Goal: Use online tool/utility: Utilize a website feature to perform a specific function

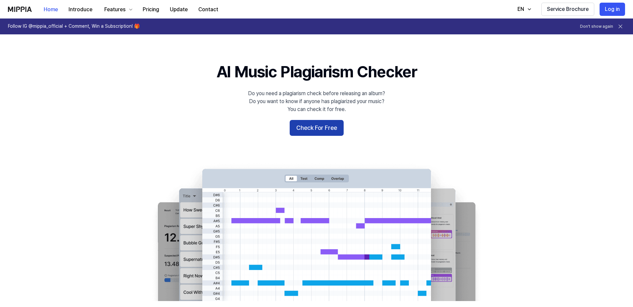
click at [314, 130] on button "Check For Free" at bounding box center [317, 128] width 54 height 16
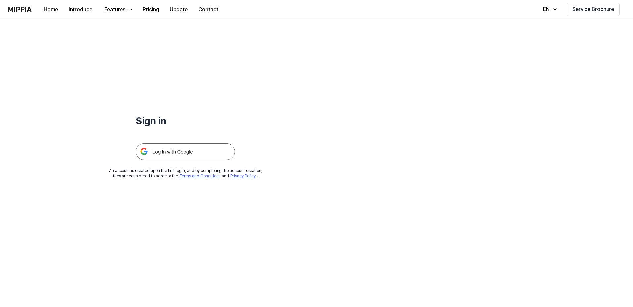
click at [183, 153] on img at bounding box center [185, 152] width 99 height 17
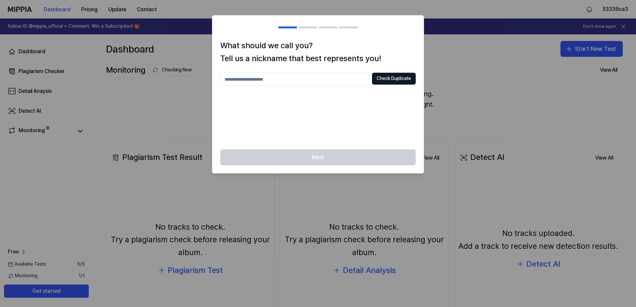
click at [333, 78] on input "text" at bounding box center [294, 79] width 149 height 13
type input "*"
click at [305, 82] on input "**********" at bounding box center [294, 79] width 149 height 13
click at [243, 82] on input "**********" at bounding box center [294, 79] width 149 height 13
type input "**********"
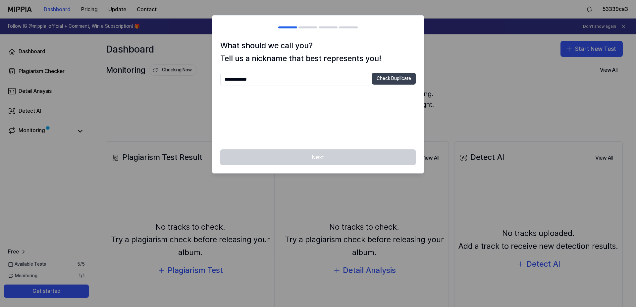
click at [403, 80] on button "Check Duplicate" at bounding box center [394, 79] width 44 height 12
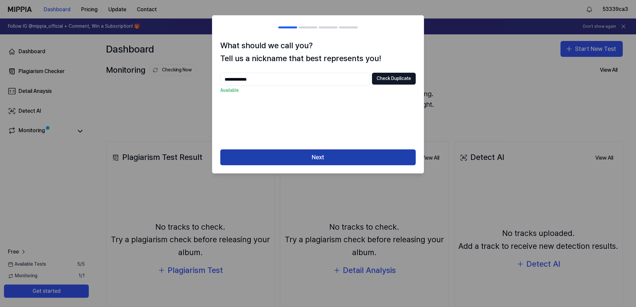
click at [348, 158] on button "Next" at bounding box center [317, 158] width 195 height 16
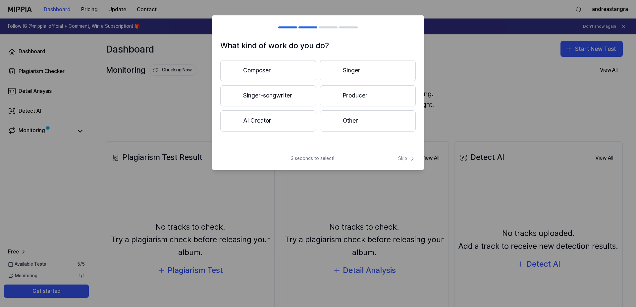
click at [290, 71] on button "Composer" at bounding box center [268, 70] width 96 height 21
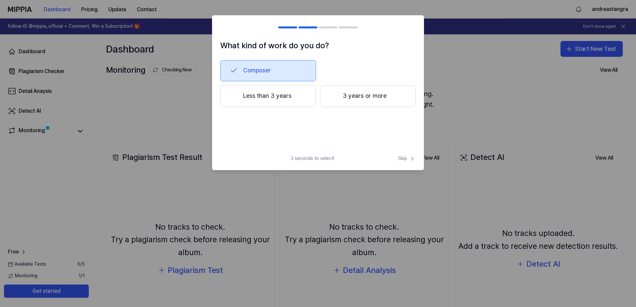
click at [334, 98] on div at bounding box center [333, 96] width 8 height 8
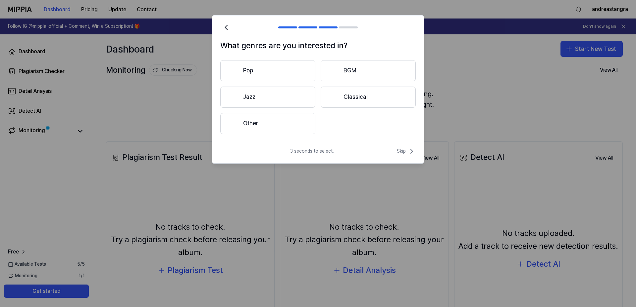
click at [283, 125] on button "Other" at bounding box center [267, 123] width 95 height 21
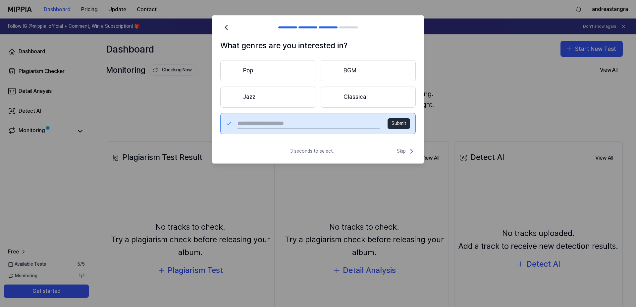
click at [375, 98] on button "Classical" at bounding box center [367, 97] width 95 height 21
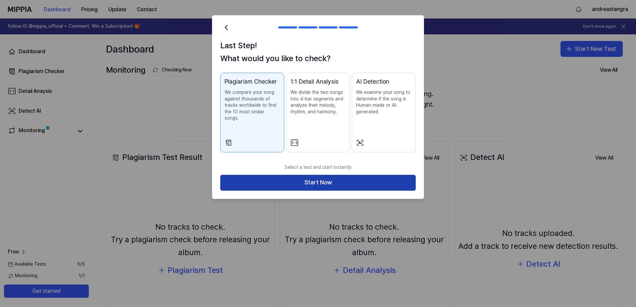
click at [349, 175] on button "Start Now" at bounding box center [317, 183] width 195 height 16
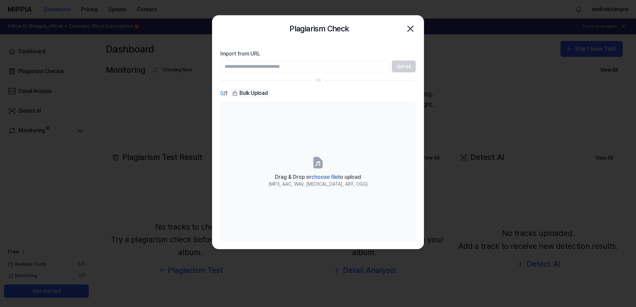
click at [328, 68] on input "Import from URL" at bounding box center [304, 67] width 169 height 12
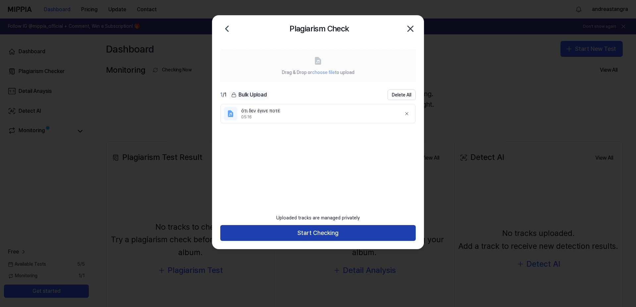
click at [333, 233] on button "Start Checking" at bounding box center [317, 233] width 195 height 16
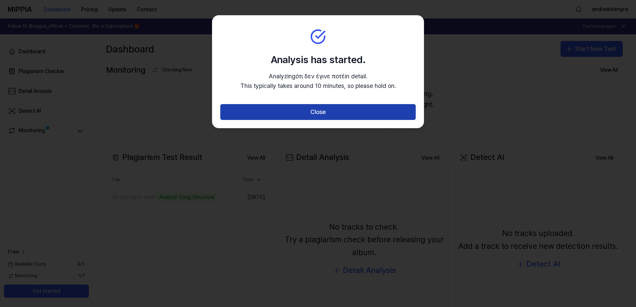
click at [320, 115] on button "Close" at bounding box center [317, 112] width 195 height 16
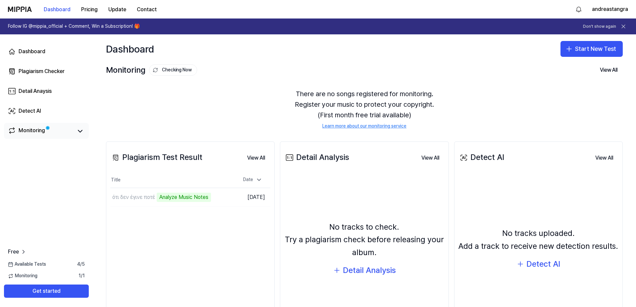
click at [68, 131] on link "Monitoring" at bounding box center [40, 131] width 65 height 9
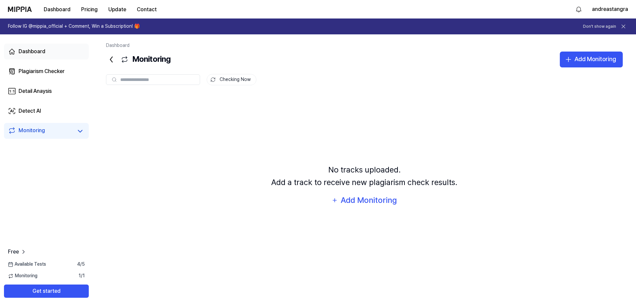
click at [48, 53] on link "Dashboard" at bounding box center [46, 52] width 85 height 16
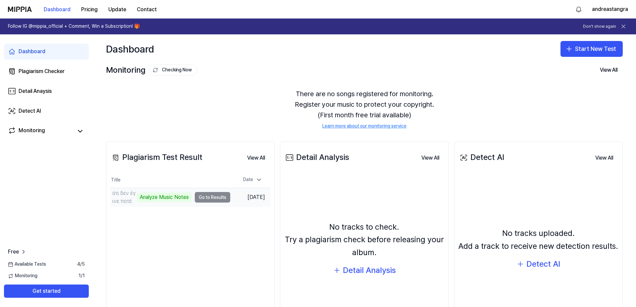
click at [216, 197] on td "ότι δεν έγινε ποτέ Analyze Music Notes Go to Results" at bounding box center [170, 197] width 120 height 19
click at [249, 194] on td "[DATE]" at bounding box center [250, 197] width 40 height 19
click at [163, 194] on div "Analyze Music Notes" at bounding box center [164, 197] width 54 height 9
click at [62, 71] on div "Plagiarism Checker" at bounding box center [42, 72] width 46 height 8
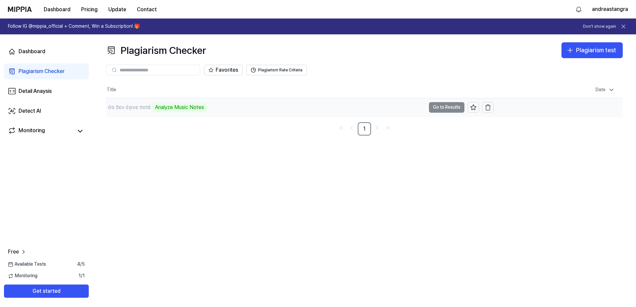
click at [444, 109] on td "ότι δεν έγινε ποτέ Analyze Music Notes Go to Results" at bounding box center [299, 107] width 387 height 19
click at [43, 51] on div "Dashboard" at bounding box center [32, 52] width 27 height 8
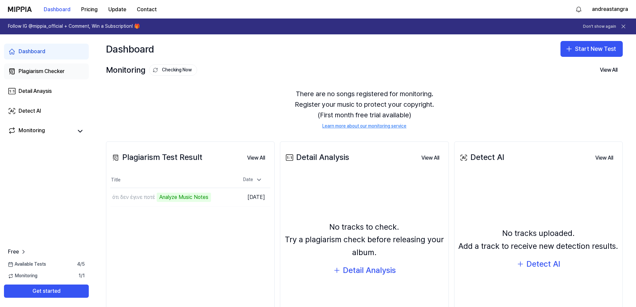
click at [51, 74] on div "Plagiarism Checker" at bounding box center [42, 72] width 46 height 8
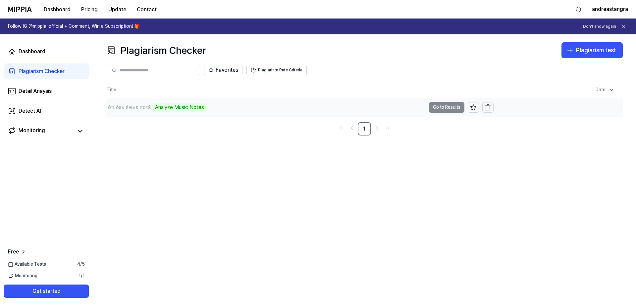
click at [199, 110] on div "Analyze Music Notes" at bounding box center [179, 107] width 54 height 9
click at [164, 107] on div "Analyze Music Notes" at bounding box center [179, 107] width 54 height 9
click at [166, 137] on div "Plagiarism Checker Plagiarism test Plagiarism Checker Detail Analysis Detect AI…" at bounding box center [364, 170] width 543 height 273
click at [442, 110] on button "Go to Results" at bounding box center [446, 107] width 35 height 11
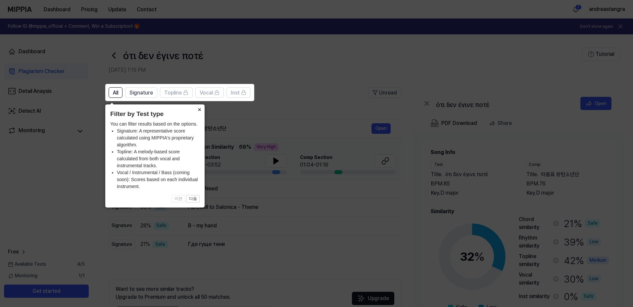
click at [197, 110] on button "×" at bounding box center [199, 109] width 11 height 9
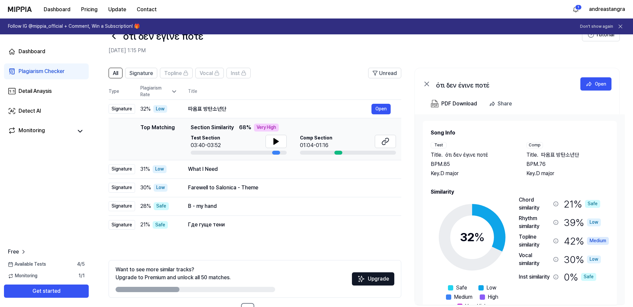
scroll to position [42, 0]
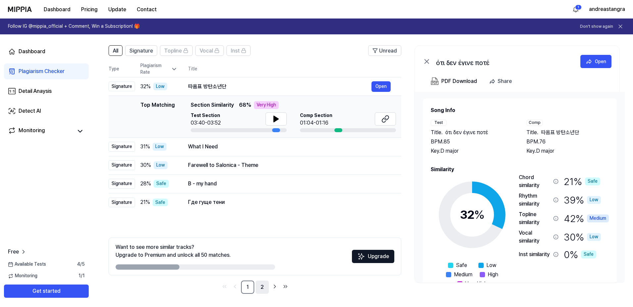
click at [260, 286] on link "2" at bounding box center [262, 287] width 13 height 13
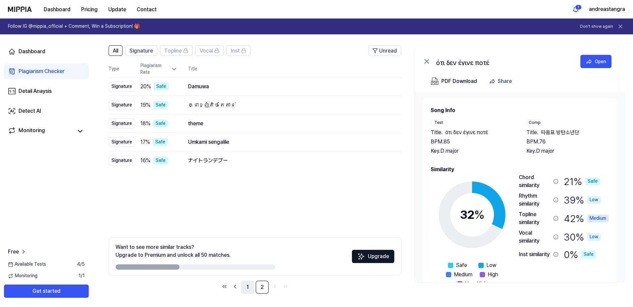
click at [250, 287] on link "1" at bounding box center [247, 287] width 13 height 13
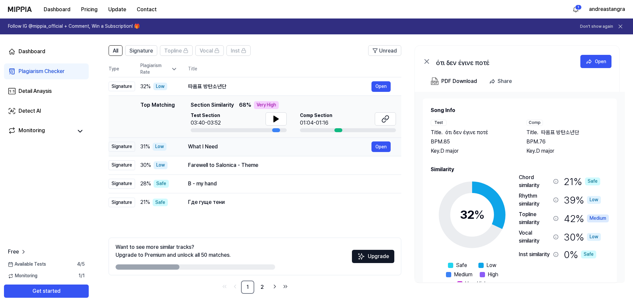
click at [330, 152] on div "What I Need Open" at bounding box center [289, 147] width 203 height 11
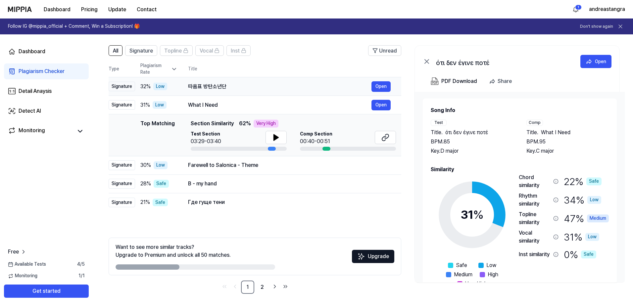
click at [329, 86] on div "따옴표 방탄소년단" at bounding box center [279, 87] width 183 height 8
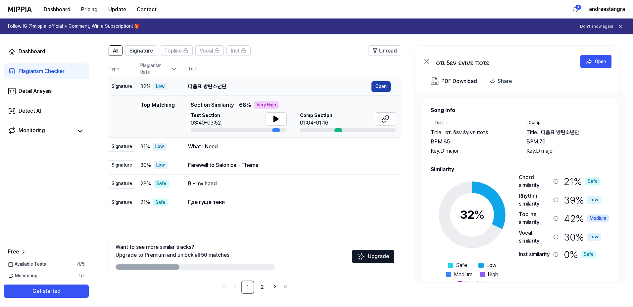
click at [379, 88] on button "Open" at bounding box center [380, 86] width 19 height 11
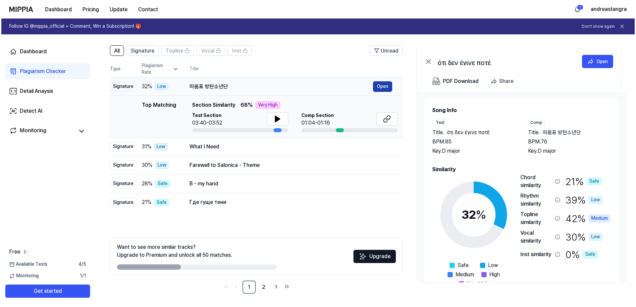
scroll to position [0, 0]
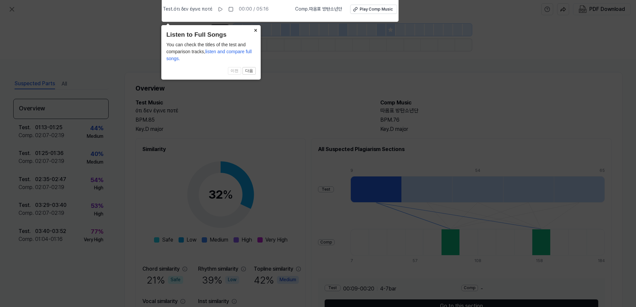
click at [254, 29] on button "×" at bounding box center [255, 29] width 11 height 9
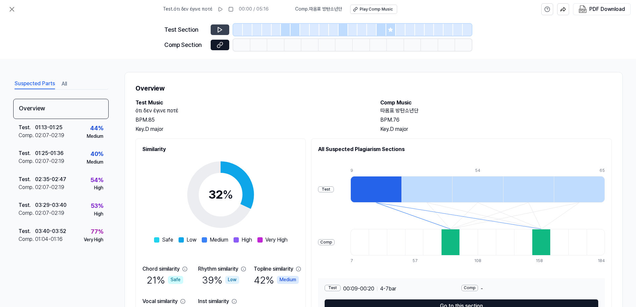
click at [220, 29] on icon at bounding box center [220, 29] width 4 height 5
click at [215, 31] on button at bounding box center [220, 29] width 19 height 11
click at [217, 33] on icon at bounding box center [219, 29] width 7 height 7
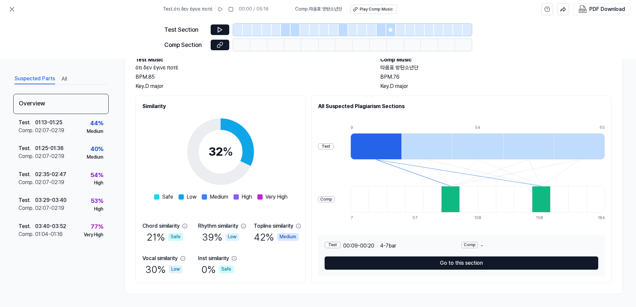
scroll to position [43, 0]
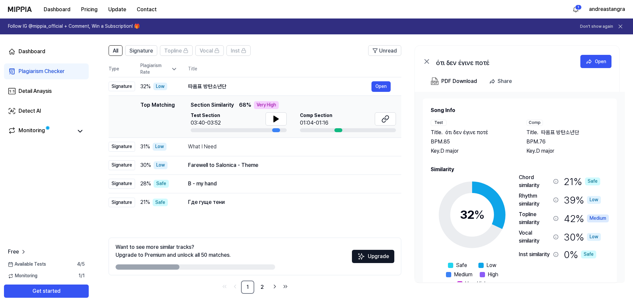
scroll to position [20, 0]
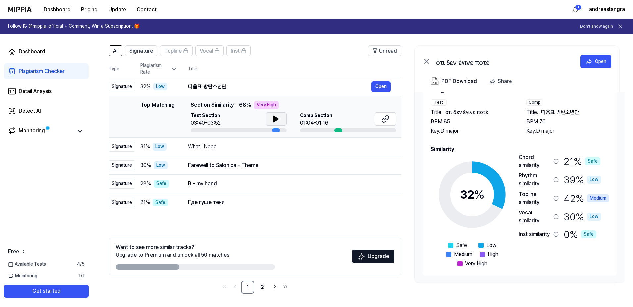
click at [279, 119] on icon at bounding box center [276, 119] width 8 height 8
click at [274, 150] on div "What I Need" at bounding box center [279, 147] width 183 height 8
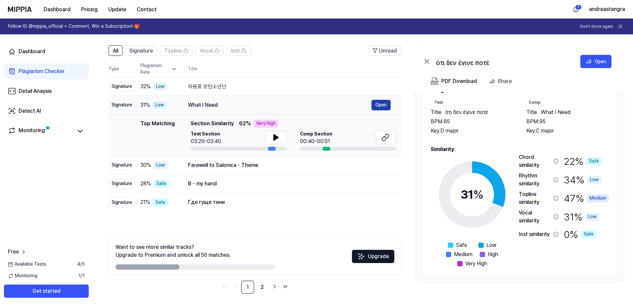
click at [380, 105] on button "Open" at bounding box center [380, 105] width 19 height 11
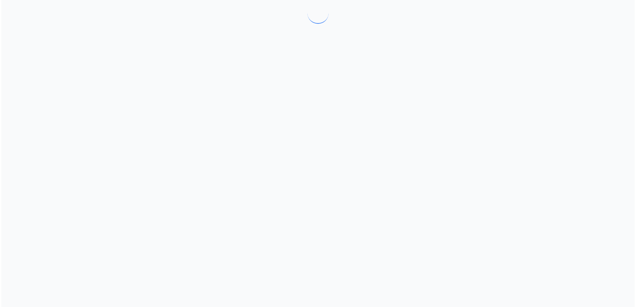
scroll to position [0, 0]
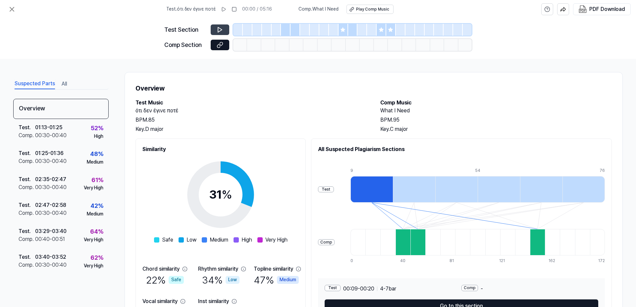
click at [223, 32] on icon at bounding box center [219, 29] width 7 height 7
click at [369, 10] on div "Play Comp Music" at bounding box center [372, 10] width 33 height 6
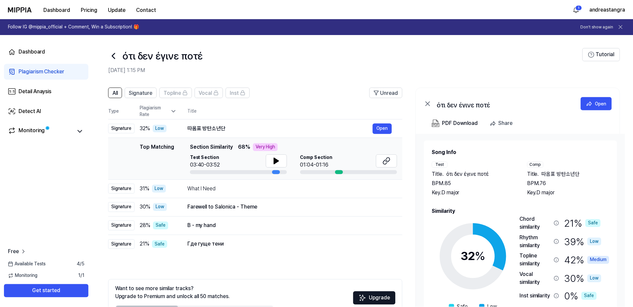
scroll to position [42, 0]
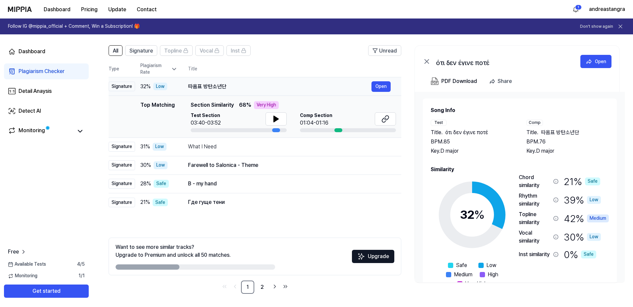
click at [300, 87] on div "따옴표 방탄소년단" at bounding box center [279, 87] width 183 height 8
click at [274, 88] on div "따옴표 방탄소년단" at bounding box center [279, 87] width 183 height 8
click at [383, 86] on button "Open" at bounding box center [380, 86] width 19 height 11
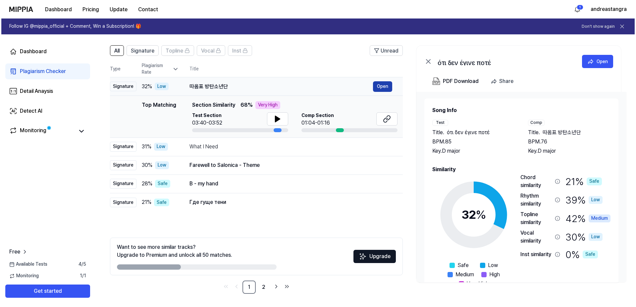
scroll to position [0, 0]
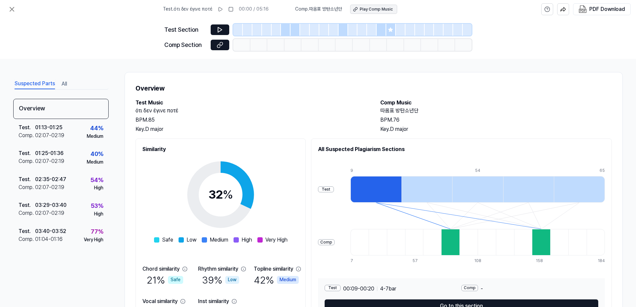
click at [373, 9] on div "Play Comp Music" at bounding box center [375, 10] width 33 height 6
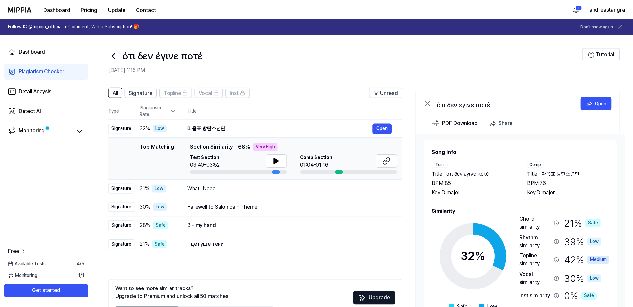
scroll to position [42, 0]
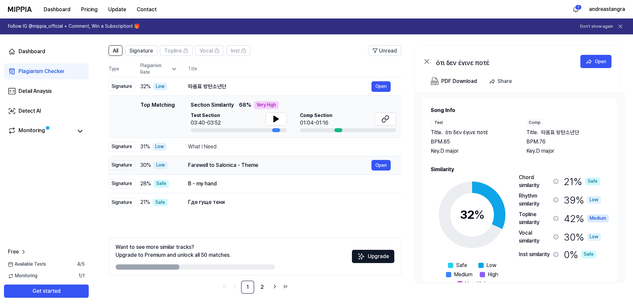
click at [272, 167] on div "Farewell to Salonica - Theme" at bounding box center [279, 166] width 183 height 8
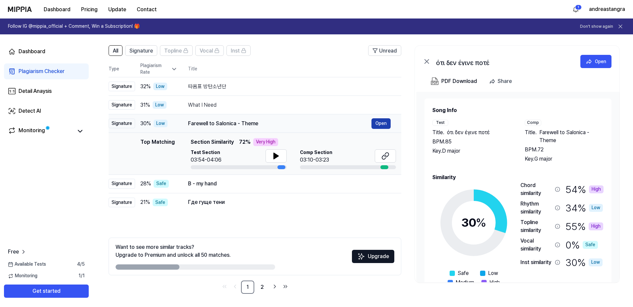
click at [378, 121] on button "Open" at bounding box center [380, 123] width 19 height 11
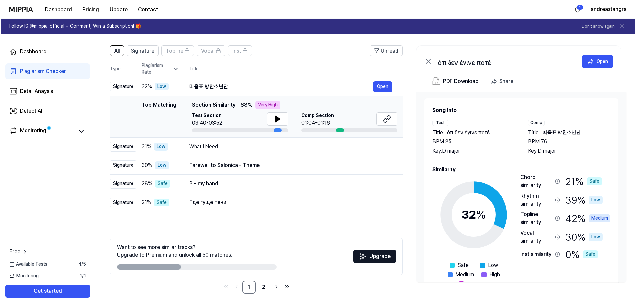
scroll to position [0, 0]
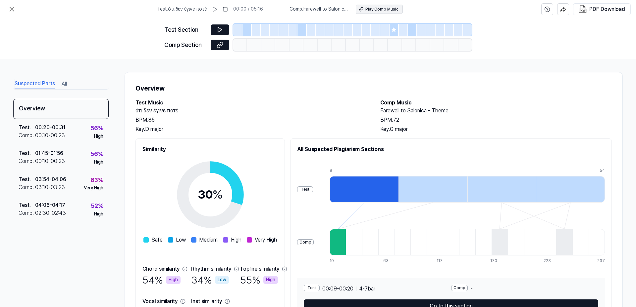
click at [370, 10] on div "Play Comp Music" at bounding box center [381, 10] width 33 height 6
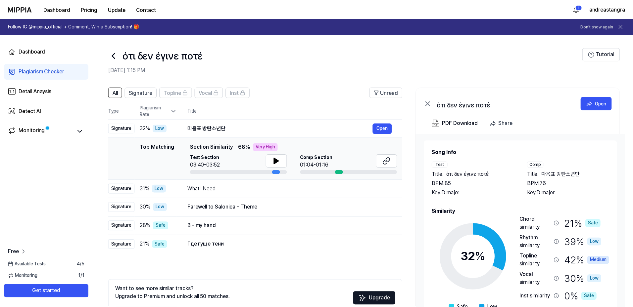
scroll to position [42, 0]
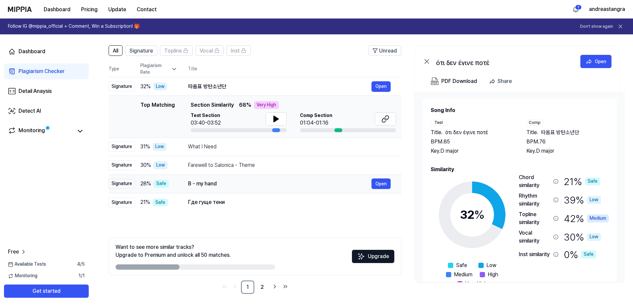
click at [283, 182] on div "B - my hand" at bounding box center [279, 184] width 183 height 8
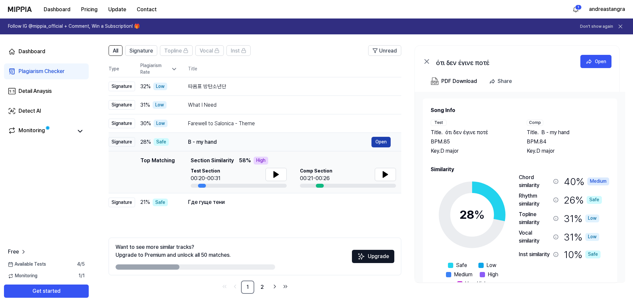
click at [384, 139] on button "Open" at bounding box center [380, 142] width 19 height 11
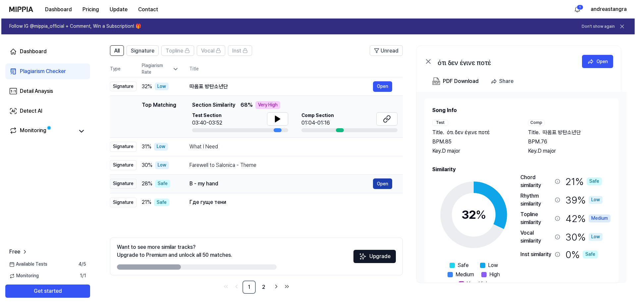
scroll to position [0, 0]
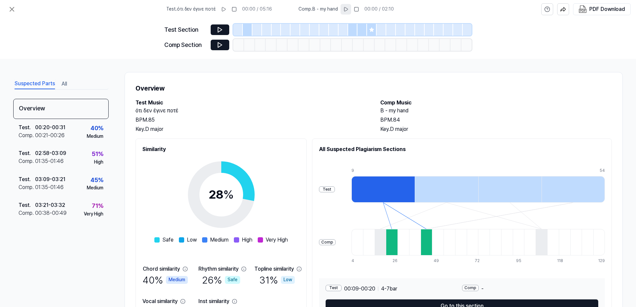
click at [345, 9] on icon at bounding box center [345, 9] width 5 height 5
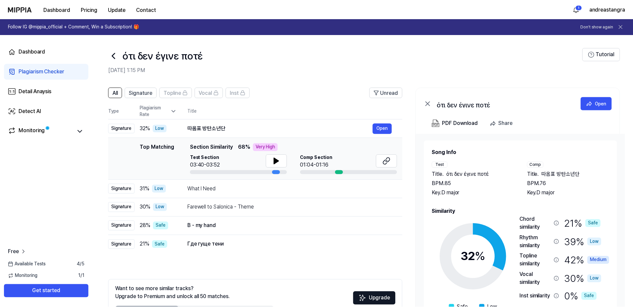
scroll to position [42, 0]
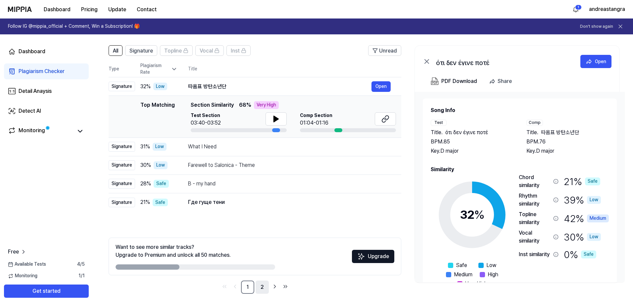
click at [262, 285] on link "2" at bounding box center [262, 287] width 13 height 13
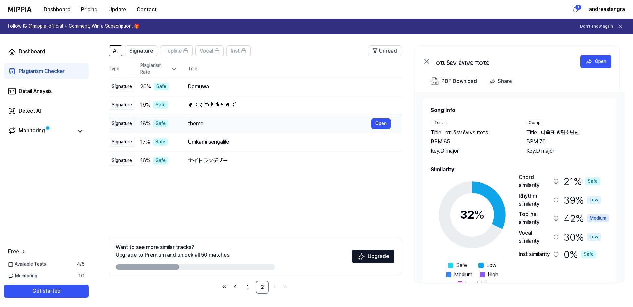
click at [281, 128] on div "theme Open" at bounding box center [289, 123] width 203 height 11
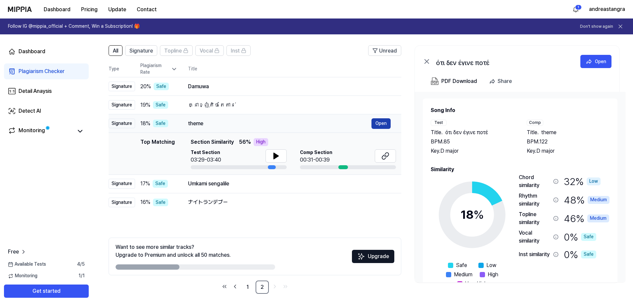
click at [378, 126] on button "Open" at bounding box center [380, 123] width 19 height 11
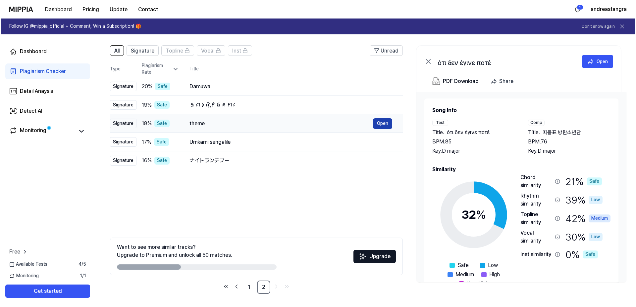
scroll to position [0, 0]
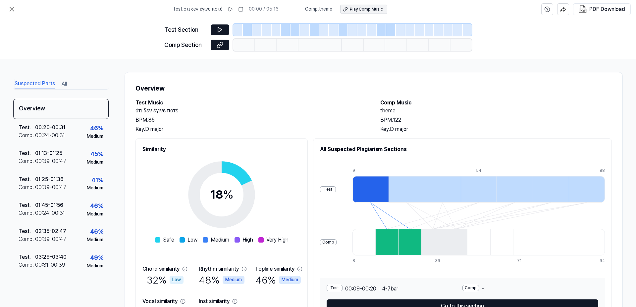
click at [348, 10] on icon at bounding box center [345, 9] width 5 height 5
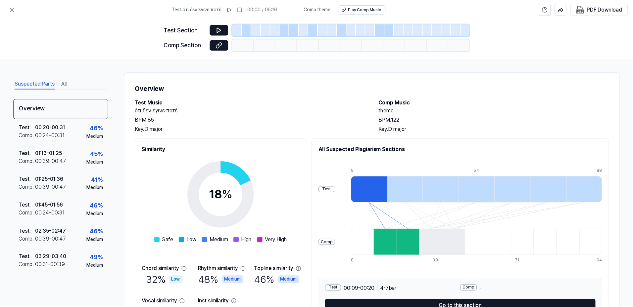
scroll to position [42, 0]
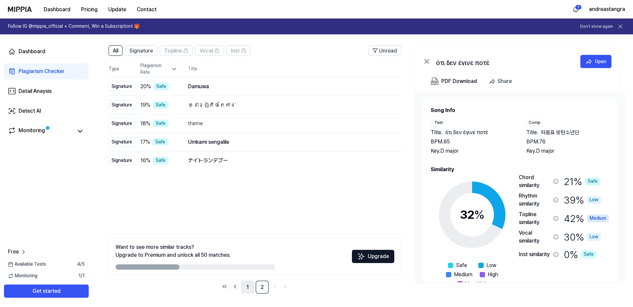
click at [246, 284] on link "1" at bounding box center [247, 287] width 13 height 13
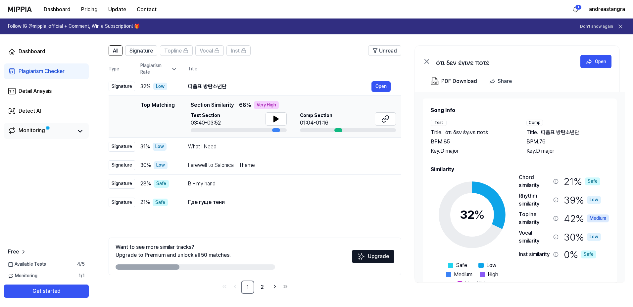
click at [71, 129] on link "Monitoring" at bounding box center [40, 131] width 65 height 9
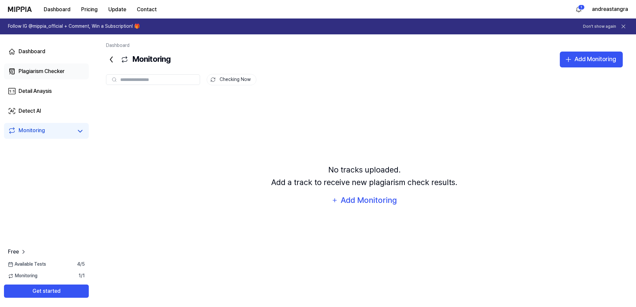
click at [53, 71] on div "Plagiarism Checker" at bounding box center [42, 72] width 46 height 8
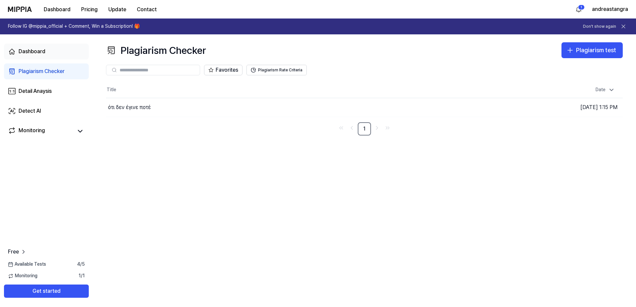
click at [51, 53] on link "Dashboard" at bounding box center [46, 52] width 85 height 16
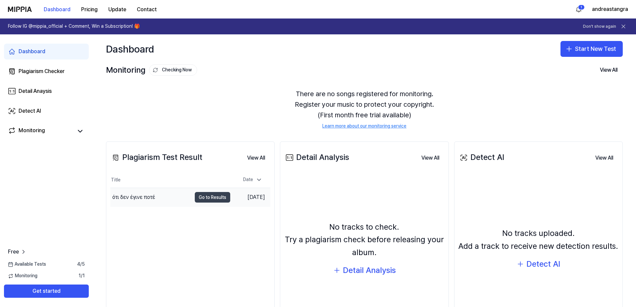
click at [220, 198] on button "Go to Results" at bounding box center [212, 197] width 35 height 11
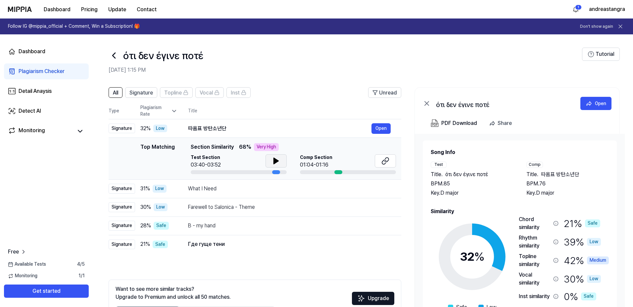
click at [278, 161] on icon at bounding box center [276, 161] width 8 height 8
drag, startPoint x: 276, startPoint y: 172, endPoint x: 199, endPoint y: 173, distance: 76.8
click at [199, 173] on div at bounding box center [239, 172] width 96 height 4
drag, startPoint x: 205, startPoint y: 176, endPoint x: 212, endPoint y: 173, distance: 8.5
click at [206, 176] on td "Top Matching Top Matching Section Similarity 68 % Very High Test Section 03:48/…" at bounding box center [255, 159] width 293 height 42
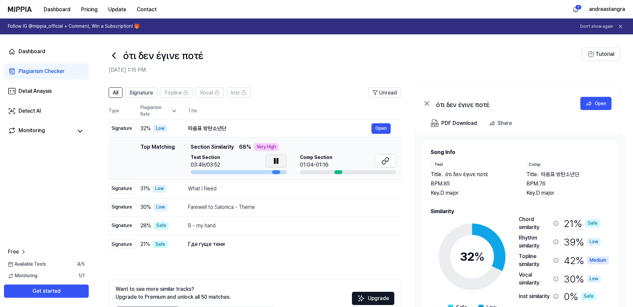
click at [278, 162] on icon at bounding box center [276, 161] width 8 height 8
click at [200, 171] on div at bounding box center [239, 172] width 96 height 4
drag, startPoint x: 276, startPoint y: 171, endPoint x: 252, endPoint y: 170, distance: 24.5
click at [275, 171] on div at bounding box center [276, 172] width 8 height 4
click at [278, 132] on div "따옴표 방탄소년단" at bounding box center [279, 129] width 183 height 8
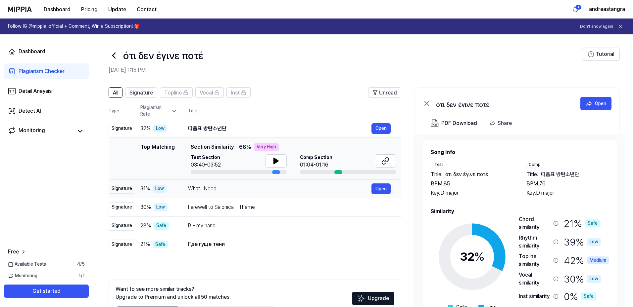
click at [275, 189] on div "What I Need" at bounding box center [279, 189] width 183 height 8
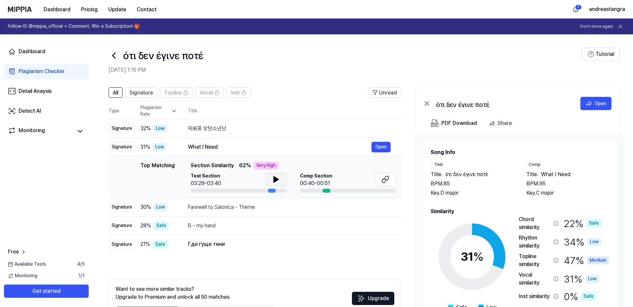
click at [280, 180] on button at bounding box center [275, 179] width 21 height 13
